Goal: Task Accomplishment & Management: Manage account settings

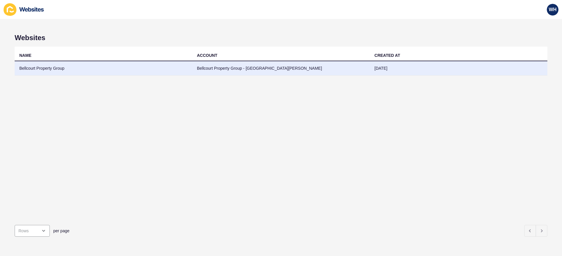
click at [258, 69] on td "Bellcourt Property Group - MOUNT LAWLEY" at bounding box center [281, 68] width 178 height 14
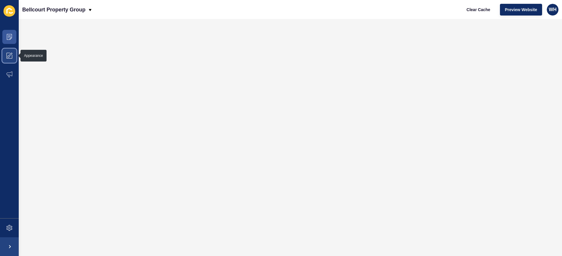
click at [9, 57] on icon at bounding box center [9, 56] width 6 height 6
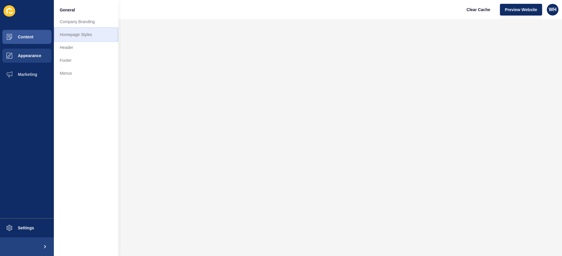
click at [80, 33] on link "Homepage Styles" at bounding box center [86, 34] width 64 height 13
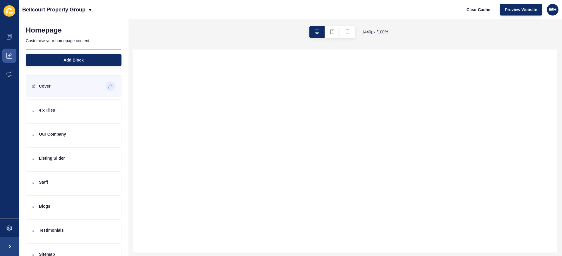
click at [111, 86] on icon at bounding box center [110, 86] width 5 height 5
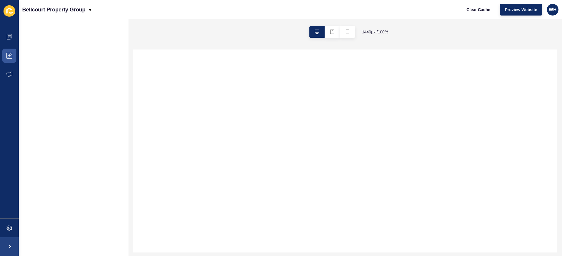
select select
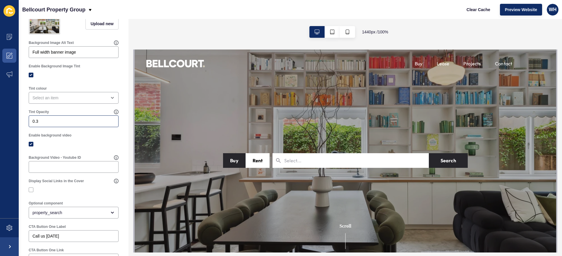
scroll to position [132, 0]
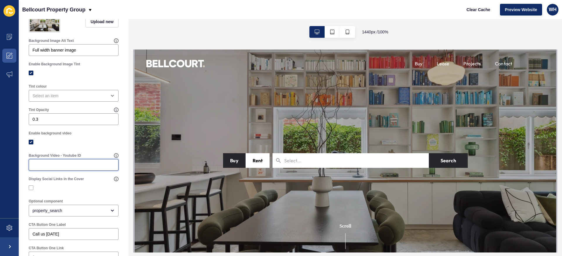
click at [77, 163] on input "Background Video - Youtube ID" at bounding box center [73, 165] width 82 height 6
paste input "https://youtu.be/Tg4kaPzIODU"
type input "https://youtu.be/Tg4kaPzIODU"
type input "[PERSON_NAME][EMAIL_ADDRESS][DOMAIN_NAME]"
click at [112, 137] on div at bounding box center [74, 142] width 90 height 11
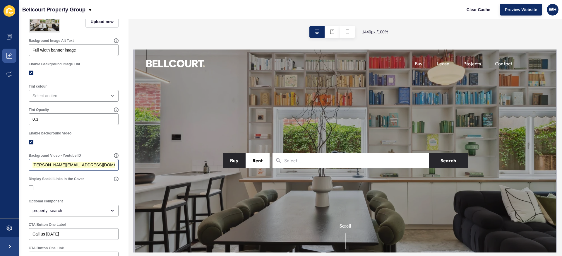
click at [94, 161] on div "[PERSON_NAME][EMAIL_ADDRESS][DOMAIN_NAME]" at bounding box center [74, 165] width 90 height 12
click at [94, 166] on input "[PERSON_NAME][EMAIL_ADDRESS][DOMAIN_NAME]" at bounding box center [73, 165] width 82 height 6
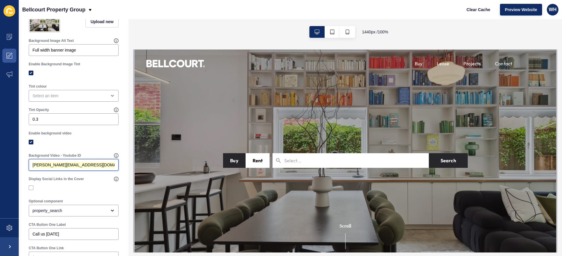
click at [94, 166] on input "[PERSON_NAME][EMAIL_ADDRESS][DOMAIN_NAME]" at bounding box center [73, 165] width 82 height 6
click at [102, 164] on input "[PERSON_NAME][EMAIL_ADDRESS][DOMAIN_NAME]" at bounding box center [73, 165] width 82 height 6
paste input "https://youtu.be/Tg4kaPzIODU"
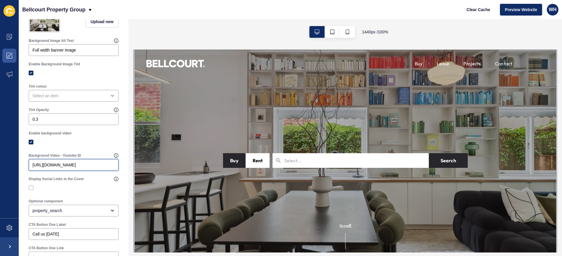
type input "https://youtu.be/Tg4kaPzIODU"
click at [102, 149] on div "Enable background video" at bounding box center [74, 139] width 96 height 22
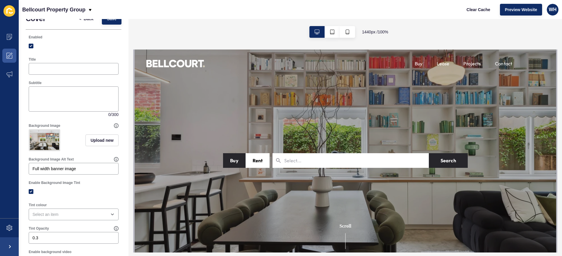
scroll to position [0, 0]
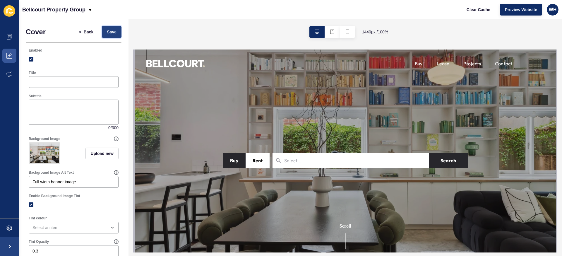
click at [113, 34] on span "Save" at bounding box center [112, 32] width 10 height 6
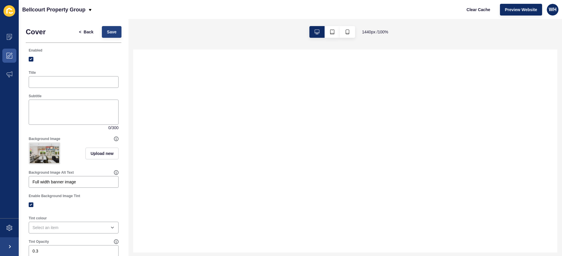
select select
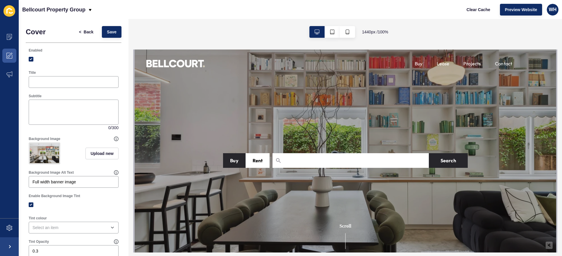
click at [330, 23] on div at bounding box center [332, 32] width 60 height 26
click at [330, 27] on button "button" at bounding box center [331, 32] width 15 height 12
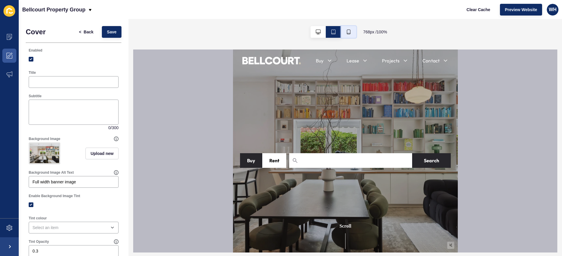
click at [347, 34] on button "button" at bounding box center [348, 32] width 15 height 12
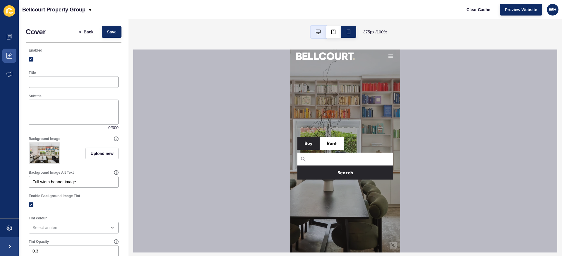
click at [318, 30] on icon "button" at bounding box center [318, 32] width 5 height 5
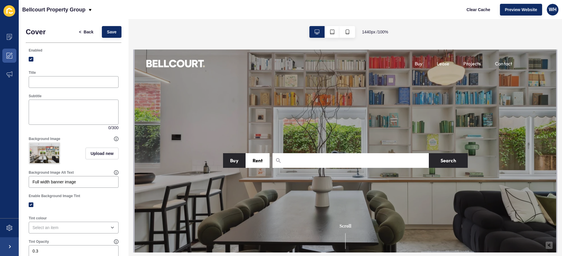
click at [51, 152] on img at bounding box center [44, 153] width 29 height 20
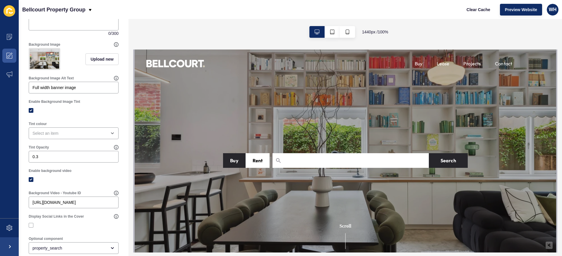
scroll to position [93, 0]
click at [42, 74] on div "Background Image Alt Text Full width banner image" at bounding box center [74, 85] width 96 height 23
click at [44, 61] on img at bounding box center [44, 60] width 29 height 20
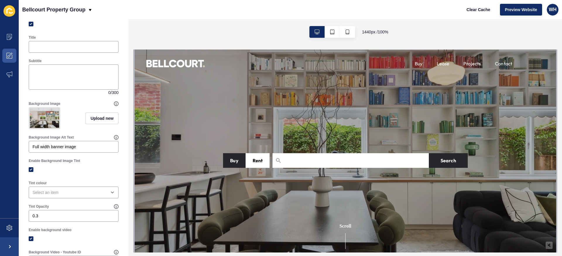
scroll to position [0, 0]
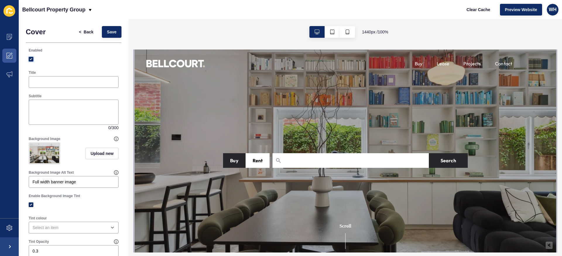
click at [29, 58] on label at bounding box center [31, 59] width 5 height 5
click at [30, 58] on input "Enabled" at bounding box center [32, 59] width 4 height 4
checkbox input "false"
click at [113, 30] on span "Save" at bounding box center [112, 32] width 10 height 6
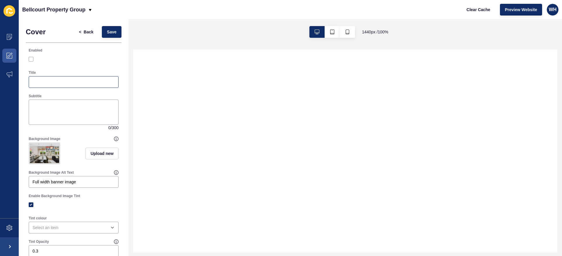
select select
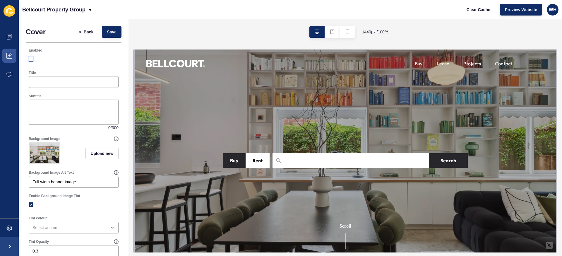
click at [33, 59] on label at bounding box center [31, 59] width 5 height 5
click at [33, 59] on input "Enabled" at bounding box center [32, 59] width 4 height 4
checkbox input "true"
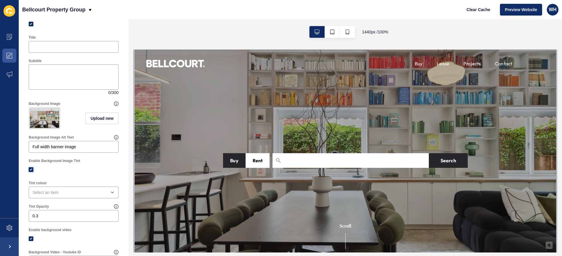
click at [31, 170] on label at bounding box center [31, 169] width 5 height 5
click at [31, 170] on input "Enable Background Image Tint" at bounding box center [32, 170] width 4 height 4
checkbox input "false"
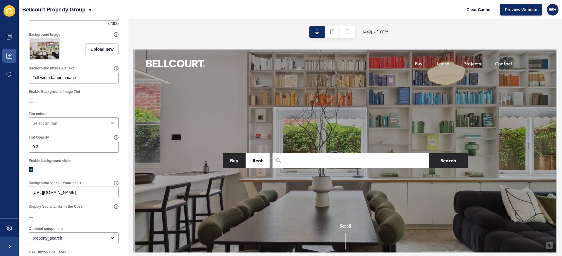
scroll to position [0, 0]
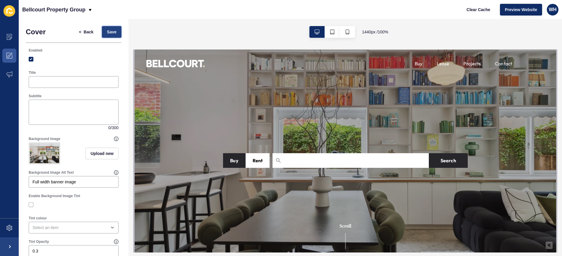
click at [110, 33] on span "Save" at bounding box center [112, 32] width 10 height 6
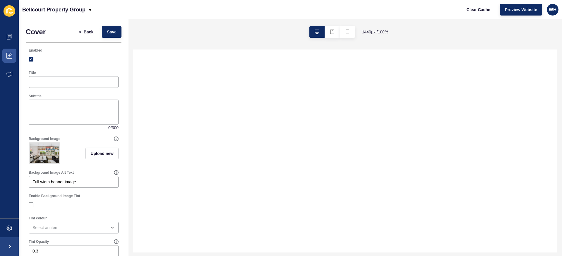
select select
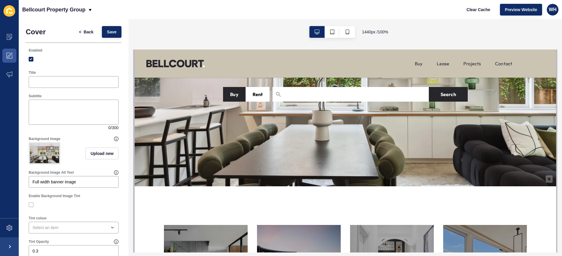
scroll to position [71, 0]
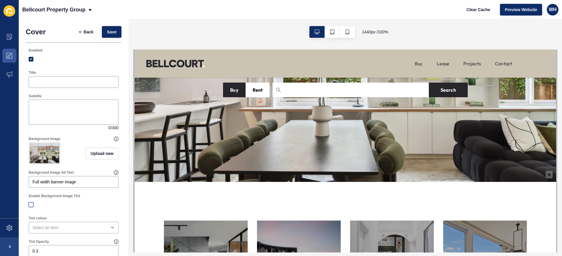
click at [29, 206] on label at bounding box center [31, 204] width 5 height 5
click at [30, 206] on input "Enable Background Image Tint" at bounding box center [32, 205] width 4 height 4
checkbox input "true"
click at [104, 34] on button "Save" at bounding box center [112, 32] width 20 height 12
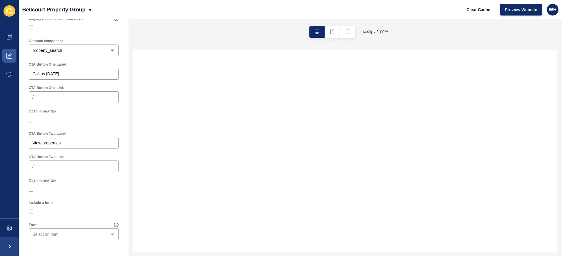
scroll to position [0, 0]
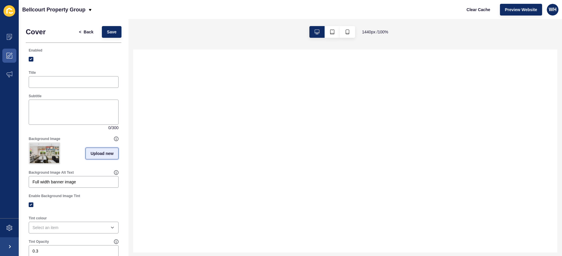
click at [105, 154] on span "Upload new" at bounding box center [101, 153] width 23 height 6
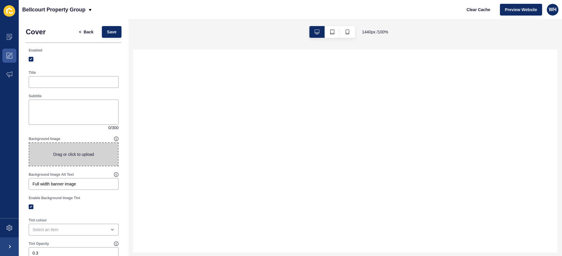
select select
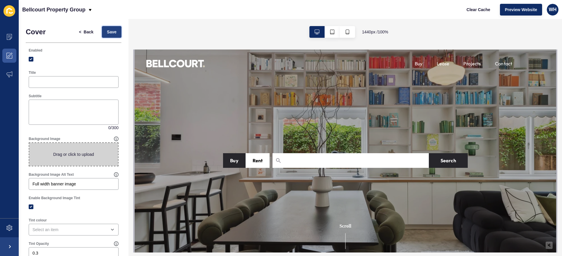
click at [112, 34] on span "Save" at bounding box center [112, 32] width 10 height 6
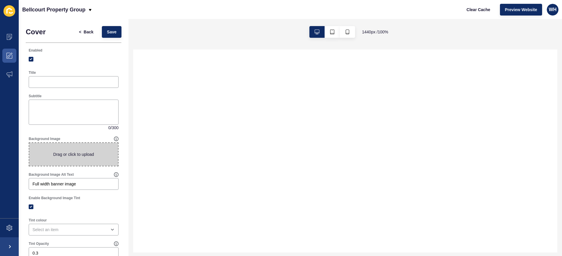
select select
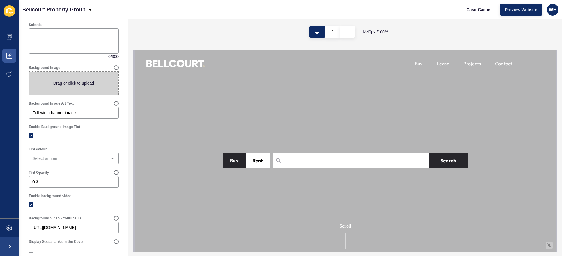
scroll to position [105, 0]
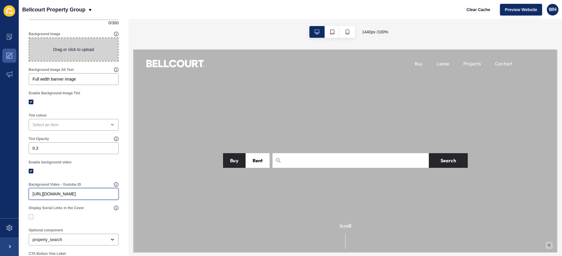
click at [82, 192] on input "https://youtu.be/Tg4kaPzIODU" at bounding box center [73, 194] width 82 height 6
click at [117, 184] on icon at bounding box center [116, 184] width 5 height 5
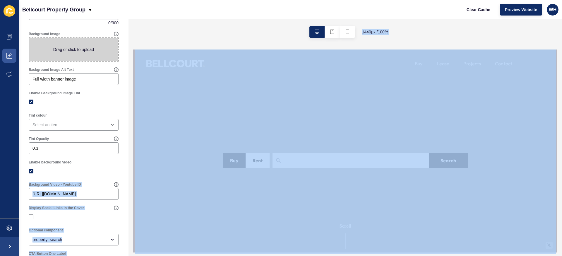
drag, startPoint x: 131, startPoint y: 174, endPoint x: 99, endPoint y: 174, distance: 32.2
click at [117, 208] on icon at bounding box center [116, 207] width 5 height 5
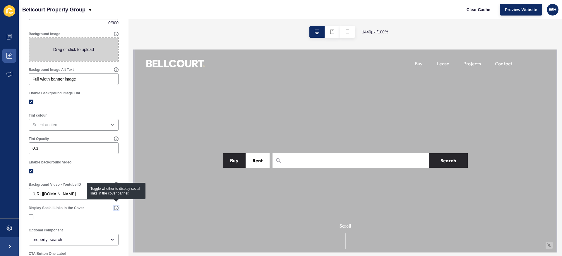
click at [117, 208] on icon at bounding box center [116, 207] width 5 height 5
click at [116, 173] on div at bounding box center [74, 171] width 90 height 11
click at [116, 185] on icon at bounding box center [116, 184] width 5 height 5
drag, startPoint x: 128, startPoint y: 174, endPoint x: 104, endPoint y: 174, distance: 24.6
click at [116, 184] on icon at bounding box center [116, 184] width 5 height 5
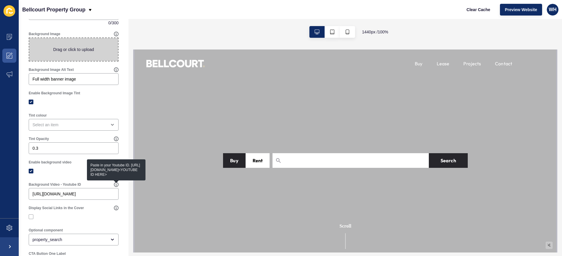
click at [58, 175] on div at bounding box center [74, 171] width 90 height 11
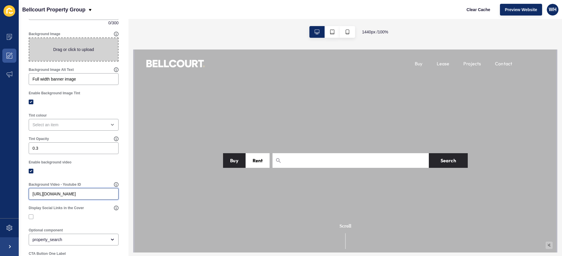
click at [74, 191] on input "https://youtu.be/Tg4kaPzIODU" at bounding box center [73, 194] width 82 height 6
paste input "[DOMAIN_NAME][URL][DOMAIN_NAME]"
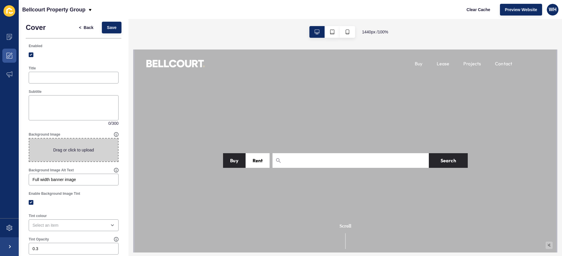
scroll to position [0, 0]
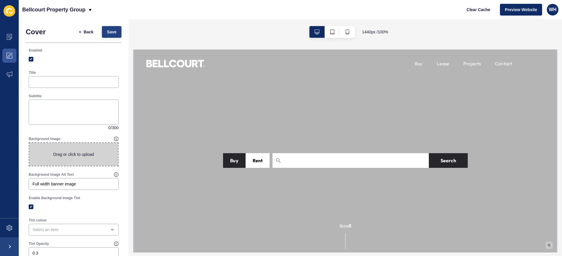
type input "[DOMAIN_NAME][URL][DOMAIN_NAME]"
click at [111, 29] on span "Save" at bounding box center [112, 32] width 10 height 6
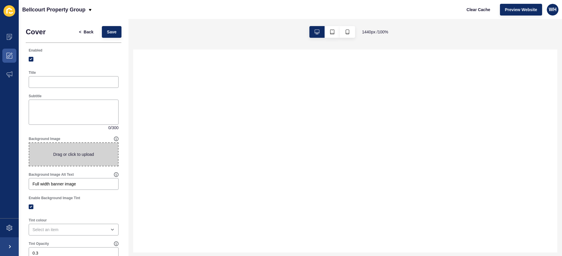
select select
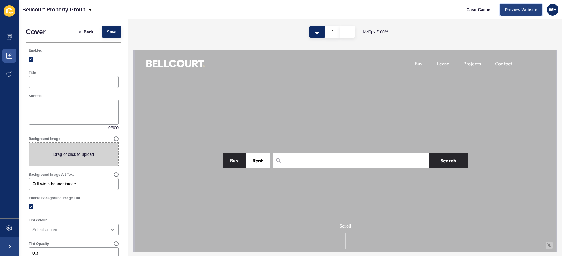
click at [506, 8] on span "Preview Website" at bounding box center [521, 10] width 32 height 6
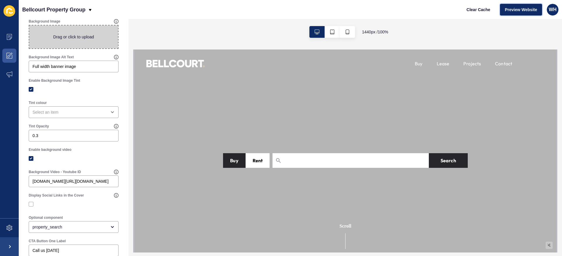
scroll to position [118, 0]
click at [65, 159] on div at bounding box center [74, 157] width 90 height 5
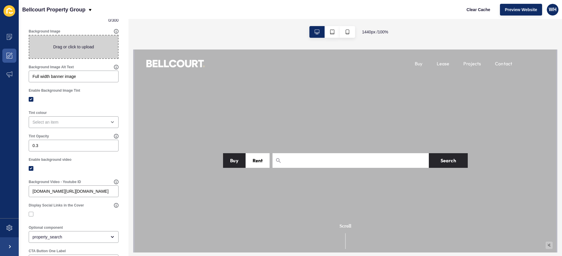
scroll to position [107, 0]
click at [87, 44] on span at bounding box center [73, 47] width 89 height 23
click at [29, 36] on input "Drag or click to upload" at bounding box center [29, 36] width 0 height 0
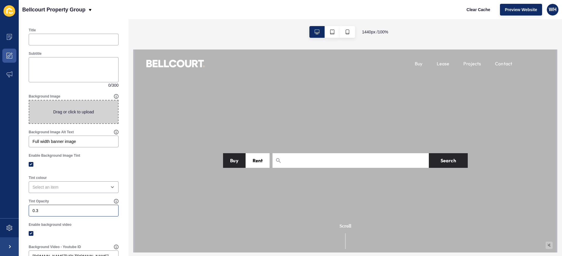
scroll to position [0, 0]
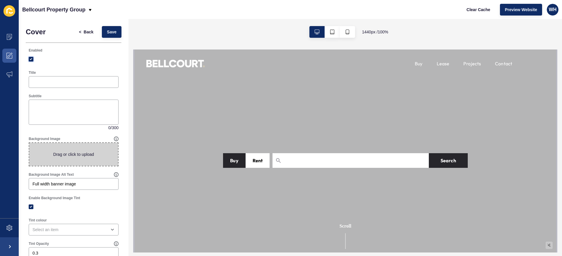
click at [33, 60] on label at bounding box center [31, 59] width 5 height 5
click at [33, 60] on input "Enabled" at bounding box center [32, 59] width 4 height 4
checkbox input "false"
click at [107, 32] on span "Save" at bounding box center [112, 32] width 10 height 6
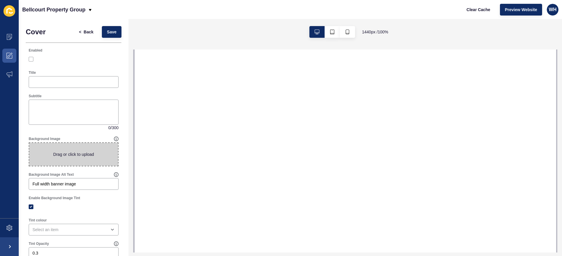
select select
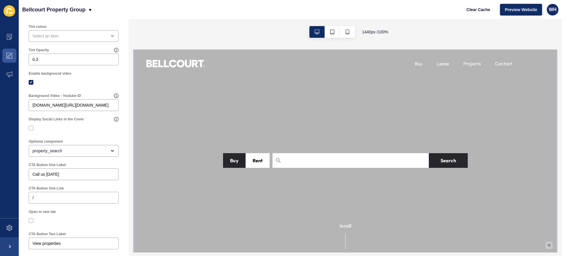
scroll to position [195, 0]
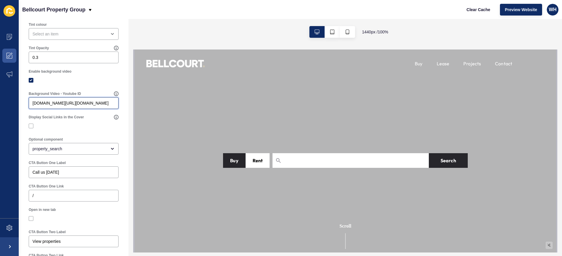
click at [83, 101] on input "[DOMAIN_NAME][URL][DOMAIN_NAME]" at bounding box center [73, 103] width 82 height 6
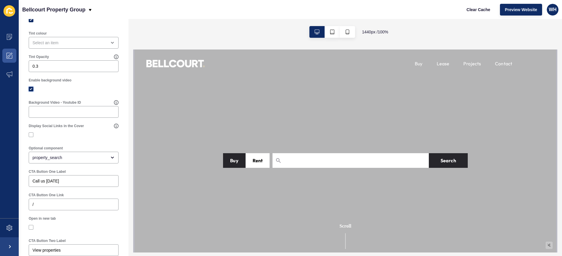
click at [32, 89] on label at bounding box center [31, 89] width 5 height 5
click at [32, 89] on input "Enable background video" at bounding box center [32, 89] width 4 height 4
checkbox input "false"
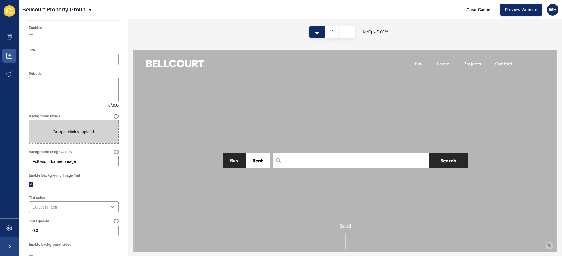
scroll to position [0, 0]
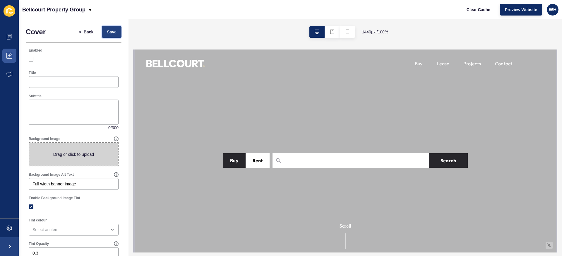
click at [110, 32] on span "Save" at bounding box center [112, 32] width 10 height 6
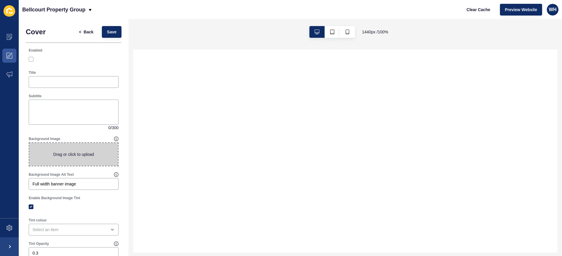
select select
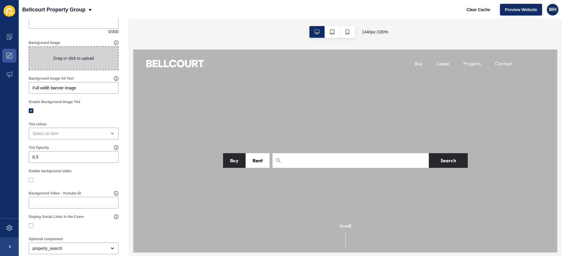
scroll to position [97, 0]
click at [65, 200] on input "Background Video - Youtube ID" at bounding box center [73, 202] width 82 height 6
paste input "[DOMAIN_NAME][URL][DOMAIN_NAME]"
type input "[DOMAIN_NAME][URL][DOMAIN_NAME]"
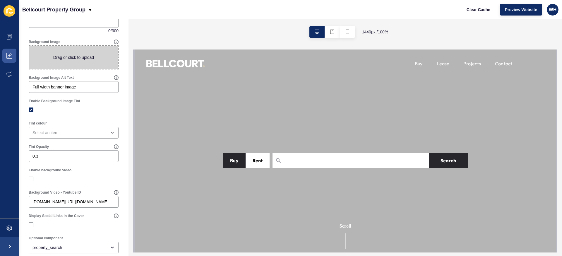
click at [102, 180] on div at bounding box center [74, 178] width 90 height 5
click at [32, 179] on label at bounding box center [31, 178] width 5 height 5
click at [32, 179] on input "Enable background video" at bounding box center [32, 179] width 4 height 4
checkbox input "true"
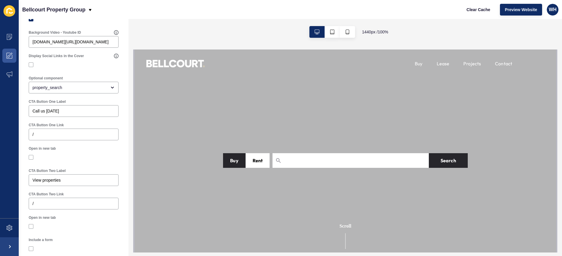
scroll to position [294, 0]
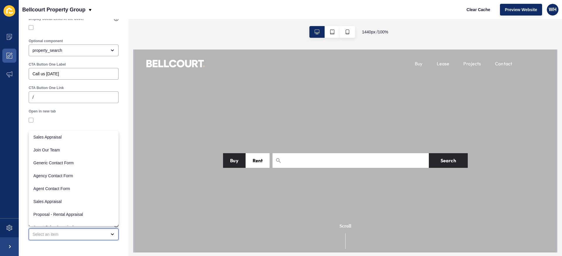
click at [75, 235] on div "close menu" at bounding box center [69, 234] width 74 height 6
click at [77, 248] on div at bounding box center [74, 246] width 96 height 6
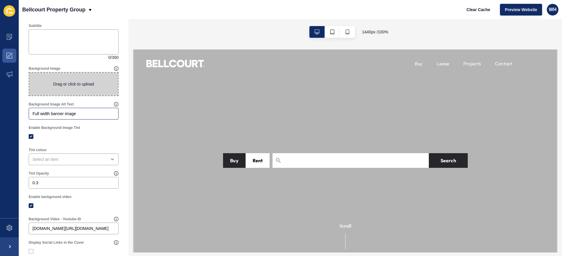
scroll to position [0, 0]
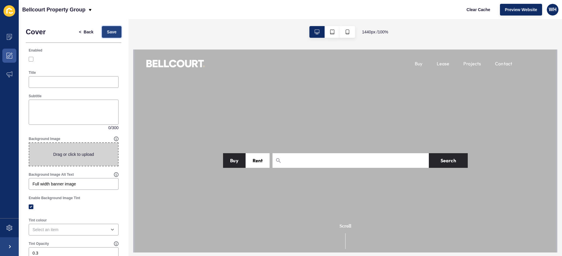
click at [107, 31] on span "Save" at bounding box center [112, 32] width 10 height 6
click at [112, 32] on span "Save" at bounding box center [112, 32] width 10 height 6
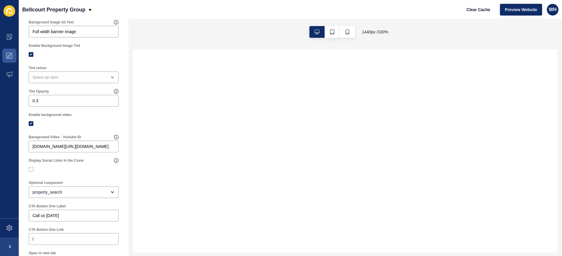
scroll to position [176, 0]
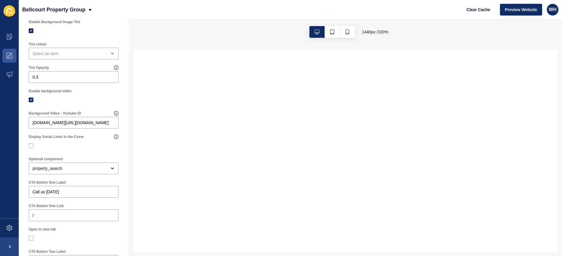
select select
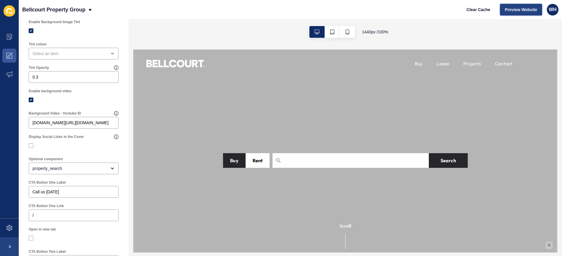
click at [522, 12] on span "Preview Website" at bounding box center [521, 10] width 32 height 6
click at [63, 118] on div "[DOMAIN_NAME][URL][DOMAIN_NAME]" at bounding box center [74, 123] width 90 height 12
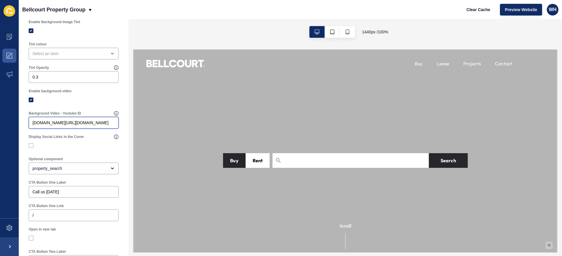
click at [70, 124] on input "[DOMAIN_NAME][URL][DOMAIN_NAME]" at bounding box center [73, 123] width 82 height 6
click at [88, 105] on div "Enable background video" at bounding box center [73, 97] width 91 height 18
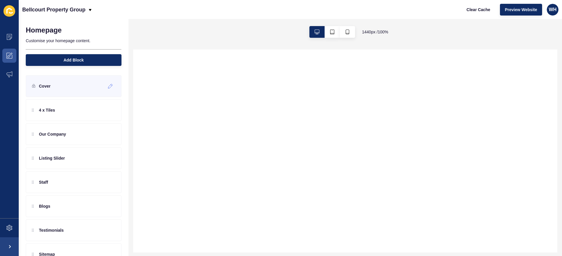
click at [51, 84] on div "Cover" at bounding box center [74, 86] width 96 height 22
click at [109, 87] on icon at bounding box center [110, 86] width 5 height 5
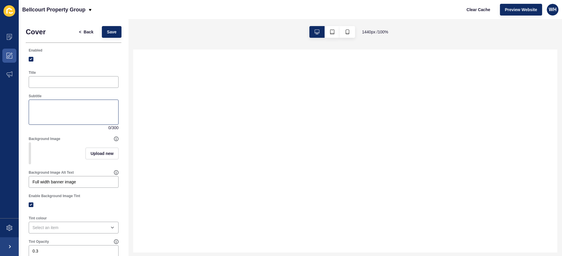
select select
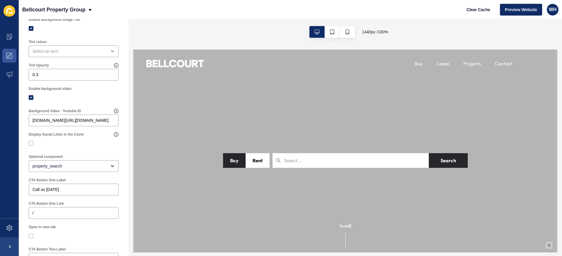
scroll to position [176, 0]
click at [32, 98] on label at bounding box center [31, 98] width 5 height 5
click at [32, 98] on input "Enable background video" at bounding box center [32, 98] width 4 height 4
click at [32, 98] on label at bounding box center [31, 98] width 5 height 5
click at [32, 98] on input "Enable background video" at bounding box center [32, 98] width 4 height 4
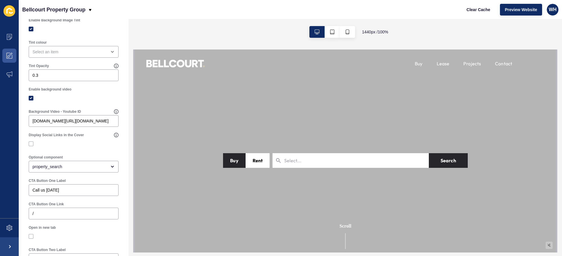
checkbox input "true"
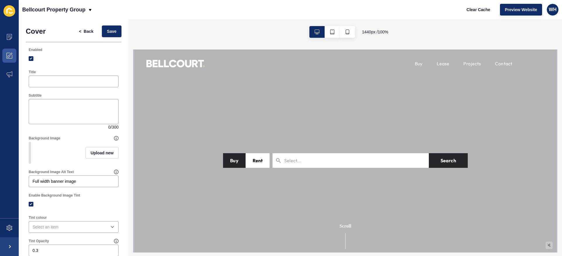
scroll to position [0, 0]
click at [99, 154] on span "Upload new" at bounding box center [101, 153] width 23 height 6
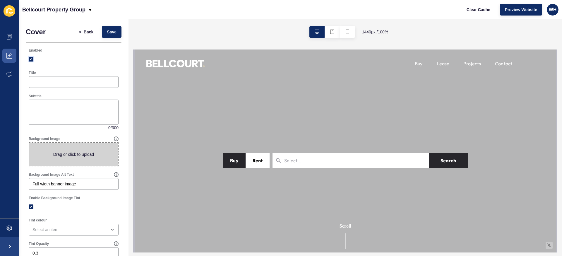
click at [29, 58] on label at bounding box center [31, 59] width 5 height 5
click at [30, 58] on input "Enabled" at bounding box center [32, 59] width 4 height 4
checkbox input "false"
click at [111, 32] on span "Save" at bounding box center [112, 32] width 10 height 6
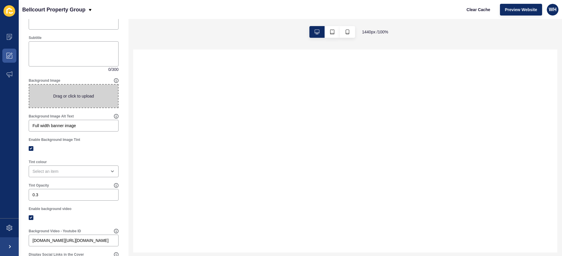
scroll to position [59, 0]
select select
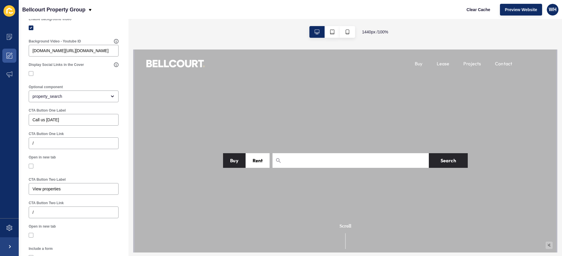
scroll to position [248, 0]
click at [72, 51] on input "[DOMAIN_NAME][URL][DOMAIN_NAME]" at bounding box center [73, 51] width 82 height 6
click at [46, 48] on input "[DOMAIN_NAME][URL][DOMAIN_NAME]" at bounding box center [73, 51] width 82 height 6
click at [94, 171] on div at bounding box center [74, 166] width 90 height 11
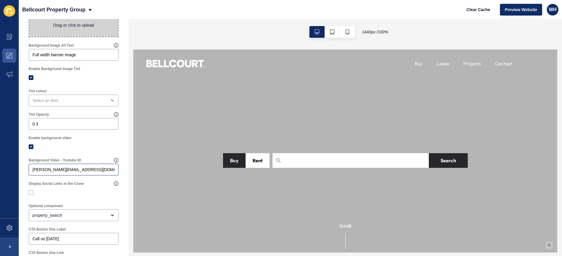
scroll to position [129, 0]
click at [73, 172] on input "[PERSON_NAME][EMAIL_ADDRESS][DOMAIN_NAME]" at bounding box center [73, 170] width 82 height 6
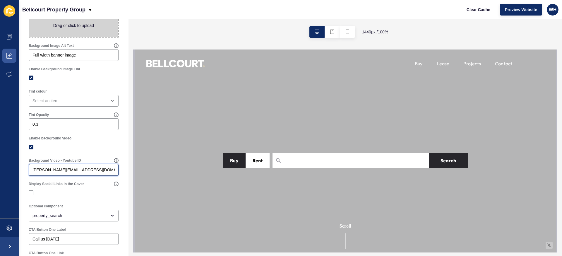
paste input "[DOMAIN_NAME][URL][DOMAIN_NAME]"
type input "[DOMAIN_NAME][URL][DOMAIN_NAME]"
click at [88, 159] on div "Background Video - Youtube ID" at bounding box center [71, 160] width 85 height 5
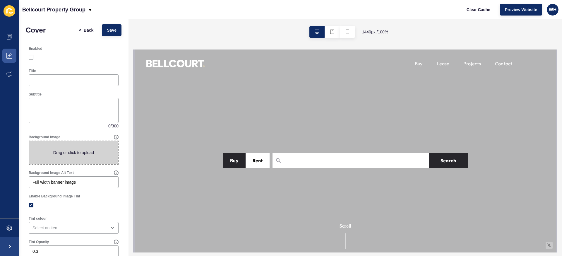
scroll to position [0, 0]
click at [114, 35] on span "Save" at bounding box center [112, 32] width 10 height 6
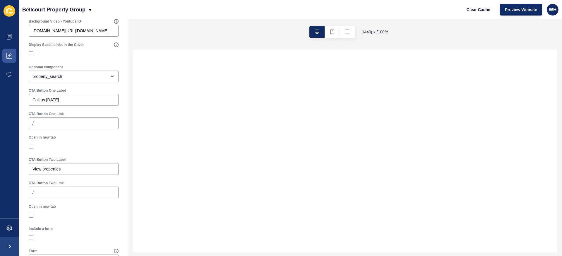
scroll to position [268, 0]
select select
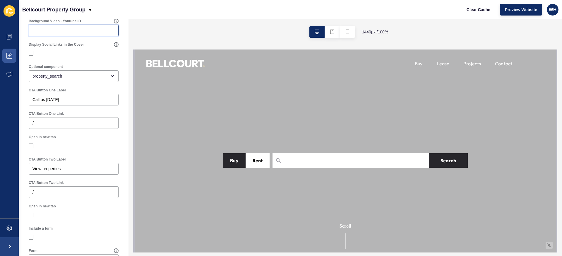
type input "[PERSON_NAME][EMAIL_ADDRESS][DOMAIN_NAME]"
click at [104, 56] on div at bounding box center [74, 53] width 90 height 11
click at [97, 27] on div "[PERSON_NAME][EMAIL_ADDRESS][DOMAIN_NAME]" at bounding box center [74, 31] width 90 height 12
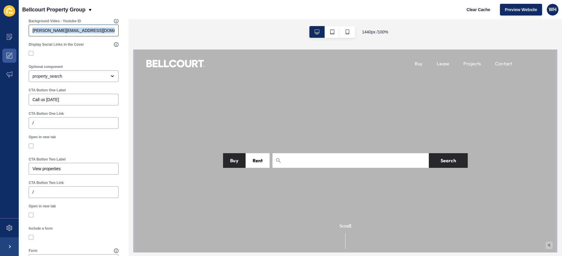
click at [97, 27] on div "[PERSON_NAME][EMAIL_ADDRESS][DOMAIN_NAME]" at bounding box center [74, 31] width 90 height 12
click at [97, 30] on input "[PERSON_NAME][EMAIL_ADDRESS][DOMAIN_NAME]" at bounding box center [73, 31] width 82 height 6
click at [65, 32] on input "[PERSON_NAME][EMAIL_ADDRESS][DOMAIN_NAME]" at bounding box center [73, 31] width 82 height 6
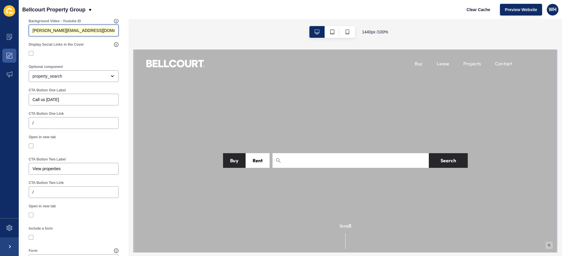
click at [65, 32] on input "[PERSON_NAME][EMAIL_ADDRESS][DOMAIN_NAME]" at bounding box center [73, 31] width 82 height 6
paste input "[DOMAIN_NAME][URL][DOMAIN_NAME]"
type input "[DOMAIN_NAME][URL][DOMAIN_NAME]"
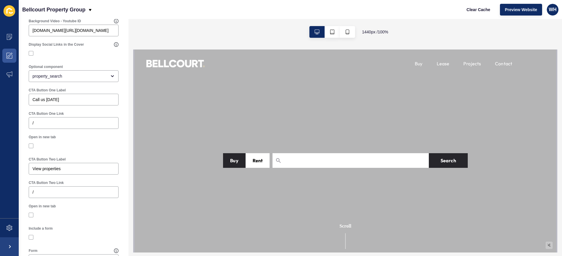
scroll to position [0, 0]
click at [87, 50] on div at bounding box center [74, 53] width 90 height 11
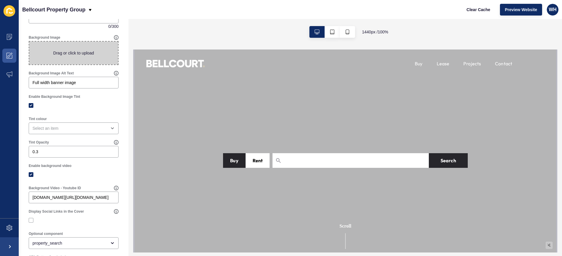
scroll to position [10, 0]
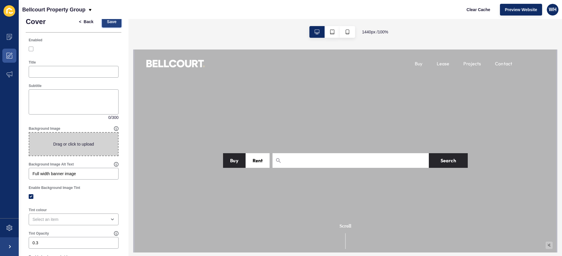
click at [116, 20] on span "Save" at bounding box center [112, 22] width 10 height 6
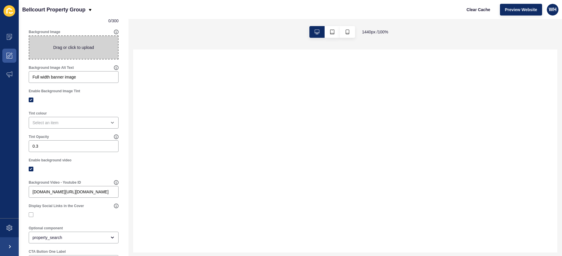
scroll to position [107, 0]
click at [85, 48] on span at bounding box center [73, 47] width 89 height 23
click at [29, 36] on input "Drag or click to upload" at bounding box center [29, 36] width 0 height 0
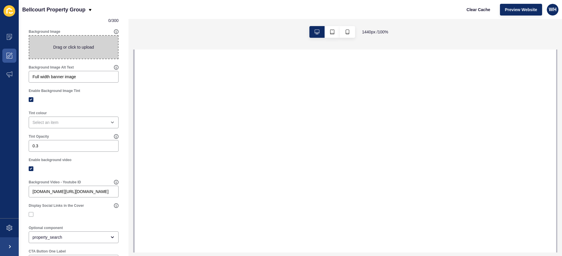
select select
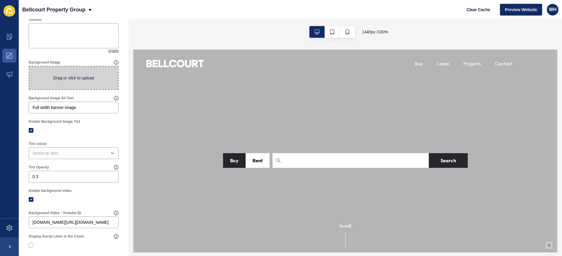
scroll to position [78, 0]
click at [70, 220] on input "[DOMAIN_NAME][URL][DOMAIN_NAME]" at bounding box center [73, 221] width 82 height 6
click at [31, 198] on label at bounding box center [31, 197] width 5 height 5
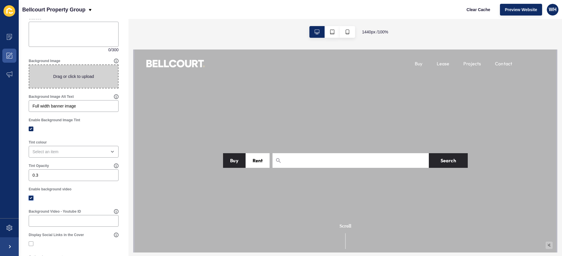
click at [31, 198] on input "Enable background video" at bounding box center [32, 198] width 4 height 4
checkbox input "false"
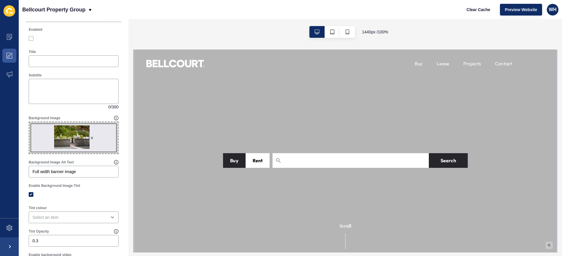
scroll to position [0, 0]
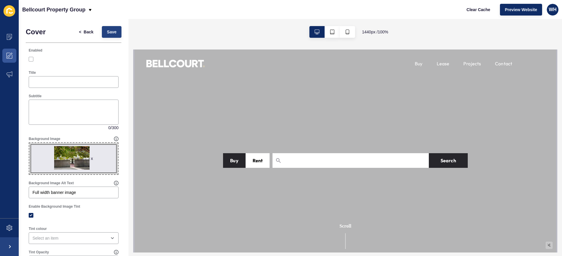
click at [109, 33] on span "Save" at bounding box center [112, 32] width 10 height 6
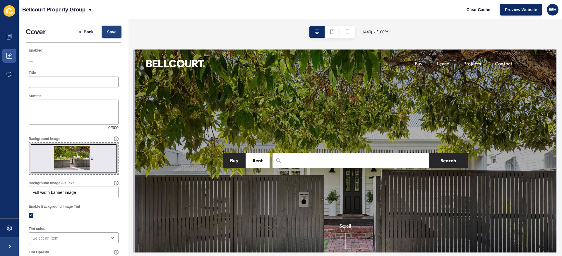
click at [115, 32] on span "Save" at bounding box center [112, 32] width 10 height 6
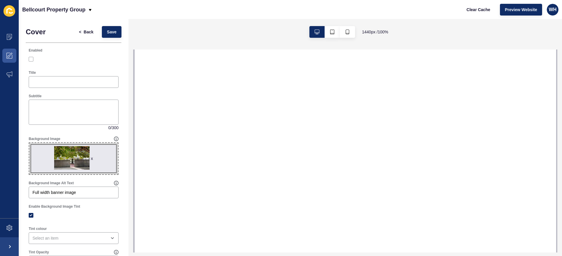
select select
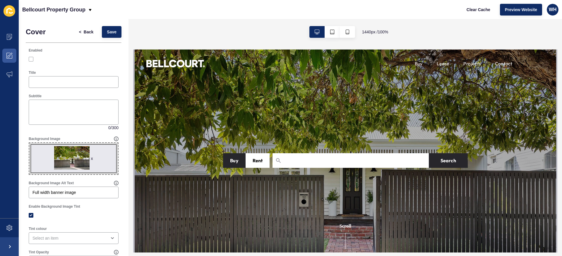
click at [62, 166] on span "x" at bounding box center [73, 158] width 89 height 31
click at [29, 143] on input "x Drag or click to upload" at bounding box center [29, 143] width 0 height 0
type input "C:\fakepath\1O4A8183.jpg"
click at [110, 29] on span "Save" at bounding box center [112, 32] width 10 height 6
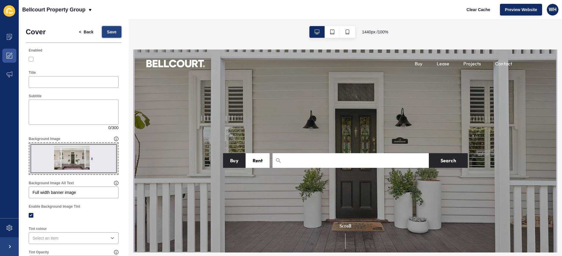
click at [112, 31] on span "Save" at bounding box center [112, 32] width 10 height 6
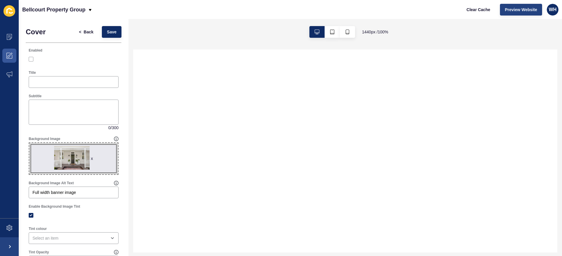
select select
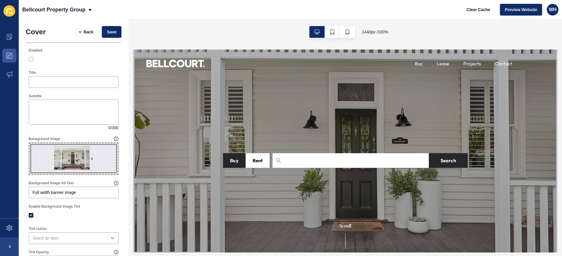
click at [66, 160] on span "x" at bounding box center [73, 158] width 89 height 31
click at [29, 143] on input "x Drag or click to upload" at bounding box center [29, 143] width 0 height 0
type input "C:\fakepath\1O4A8168.jpg"
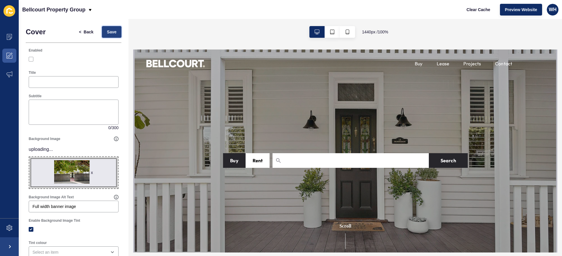
click at [116, 33] on span "Save" at bounding box center [112, 32] width 10 height 6
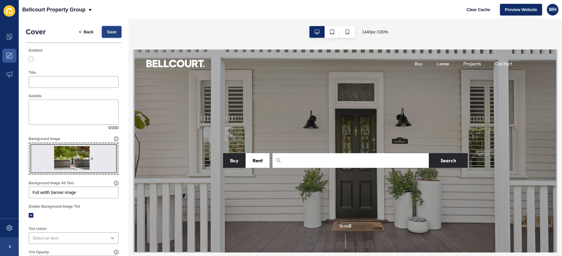
click at [112, 33] on span "Save" at bounding box center [112, 32] width 10 height 6
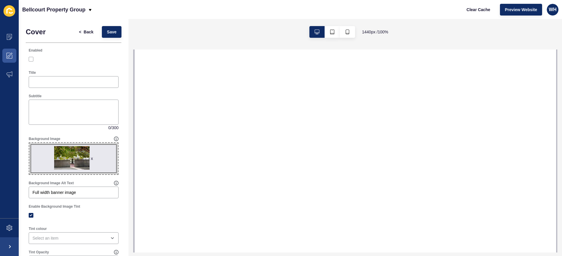
select select
